Goal: Task Accomplishment & Management: Use online tool/utility

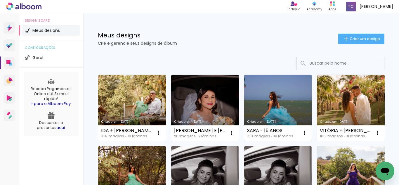
click at [272, 103] on link "Criado em [DATE]" at bounding box center [278, 108] width 68 height 66
